Goal: Task Accomplishment & Management: Complete application form

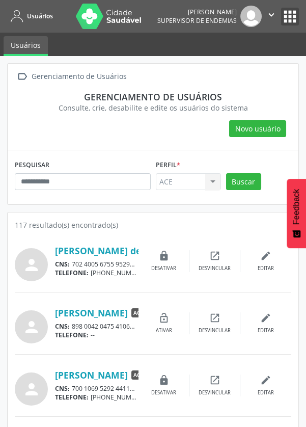
click at [287, 18] on button "apps" at bounding box center [290, 17] width 18 height 18
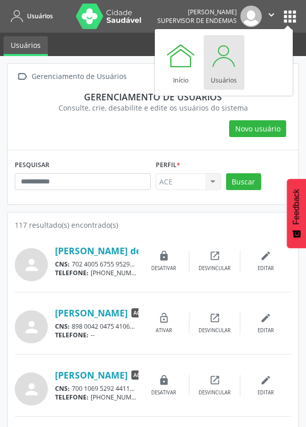
click at [230, 67] on div at bounding box center [224, 55] width 31 height 31
click at [227, 70] on div at bounding box center [224, 55] width 31 height 31
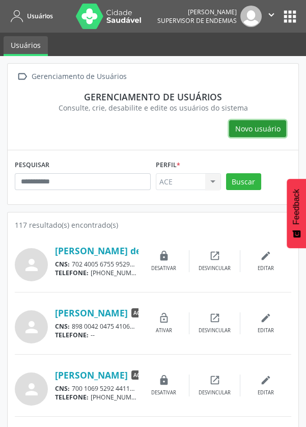
click at [268, 127] on span "Novo usuário" at bounding box center [257, 128] width 45 height 11
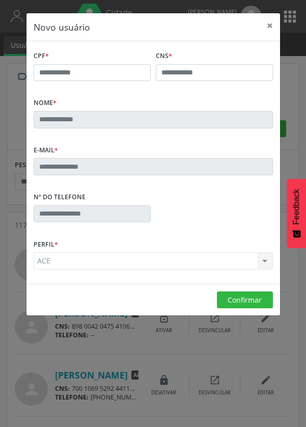
click at [299, 332] on div "Novo usuário × CPF * CNS * Nome * E-mail * Nº do Telefone Perfil * ACE ACE Nenh…" at bounding box center [153, 213] width 306 height 427
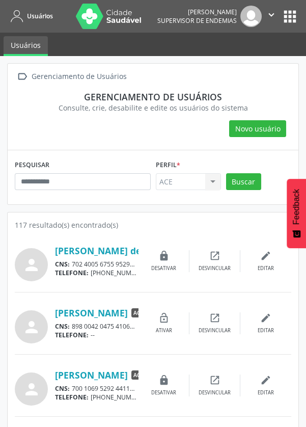
click at [127, 255] on link "[PERSON_NAME] de [PERSON_NAME]" at bounding box center [135, 250] width 161 height 11
click at [82, 14] on img at bounding box center [109, 16] width 66 height 25
